Goal: Navigation & Orientation: Find specific page/section

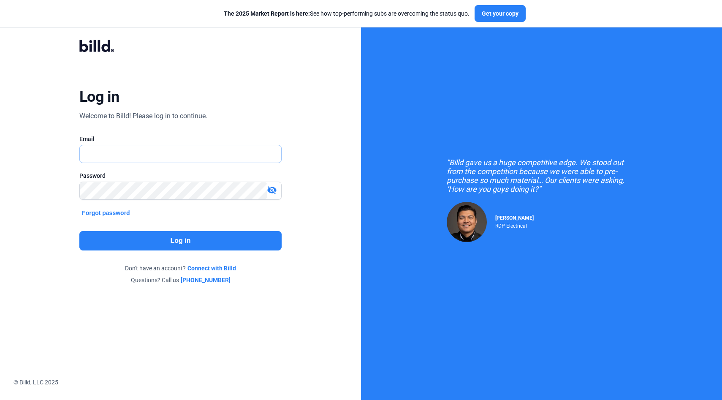
click at [149, 157] on input "text" at bounding box center [176, 153] width 192 height 17
type input "[EMAIL_ADDRESS][DOMAIN_NAME]"
